Goal: Task Accomplishment & Management: Complete application form

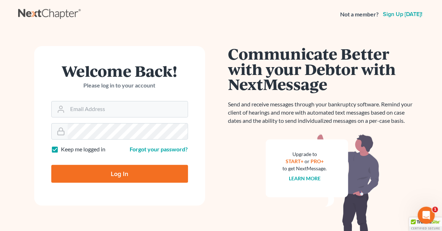
click at [61, 149] on label "Keep me logged in" at bounding box center [83, 149] width 45 height 8
click at [64, 149] on input "Keep me logged in" at bounding box center [66, 147] width 5 height 5
checkbox input "false"
click at [109, 105] on input "Email Address" at bounding box center [128, 109] width 120 height 16
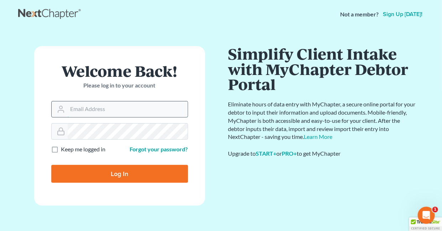
type input "holderesq_jh@bellsouth.net"
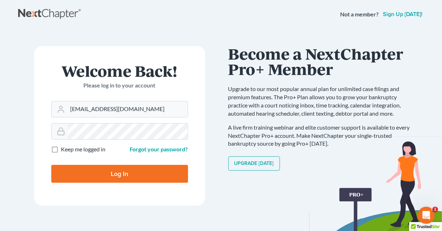
click at [119, 174] on input "Log In" at bounding box center [119, 174] width 137 height 18
type input "Thinking..."
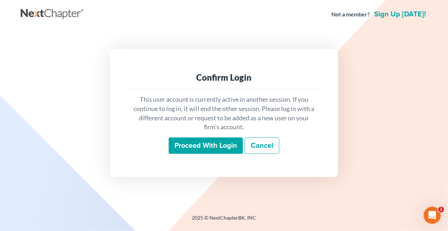
click at [208, 144] on input "Proceed with login" at bounding box center [206, 145] width 74 height 16
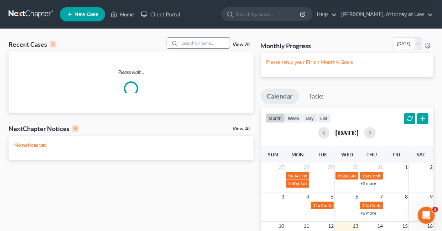
click at [208, 44] on input "search" at bounding box center [205, 43] width 50 height 10
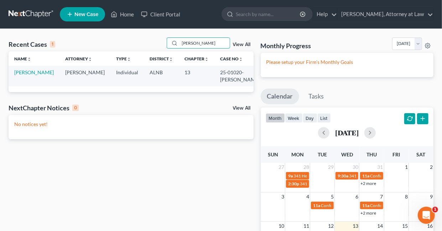
type input "[PERSON_NAME]"
click at [17, 75] on td "[PERSON_NAME]" at bounding box center [34, 76] width 51 height 20
click at [28, 74] on link "[PERSON_NAME]" at bounding box center [34, 72] width 40 height 6
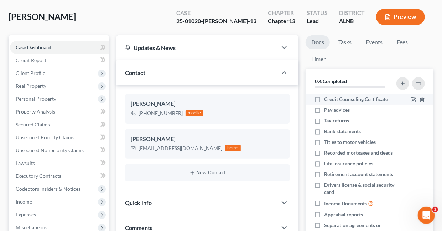
scroll to position [51, 0]
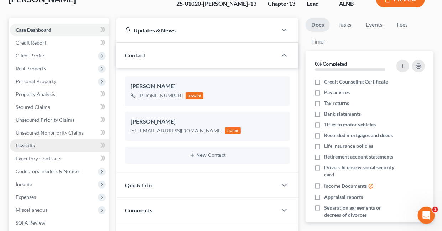
click at [30, 144] on span "Lawsuits" at bounding box center [25, 145] width 19 height 6
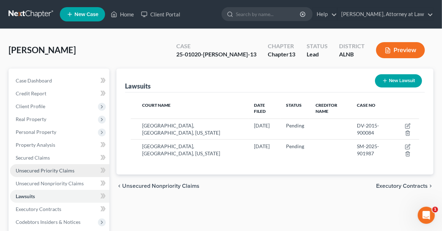
click at [38, 170] on span "Unsecured Priority Claims" at bounding box center [45, 170] width 59 height 6
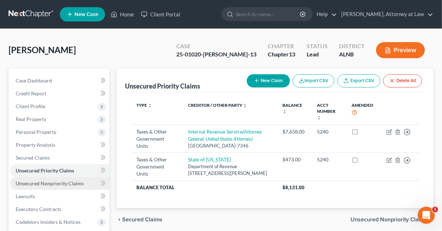
click at [53, 183] on span "Unsecured Nonpriority Claims" at bounding box center [50, 183] width 68 height 6
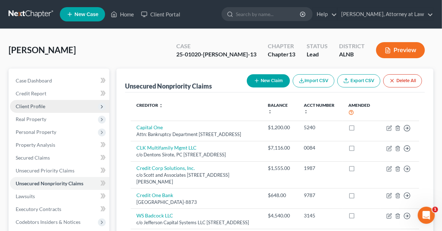
click at [42, 107] on span "Client Profile" at bounding box center [31, 106] width 30 height 6
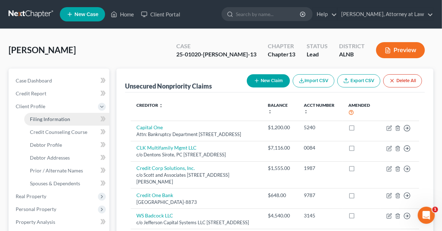
click at [53, 118] on span "Filing Information" at bounding box center [50, 119] width 40 height 6
select select "1"
select select "0"
select select "3"
select select "0"
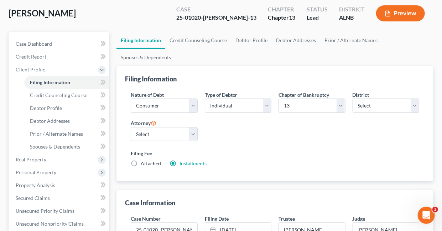
scroll to position [36, 0]
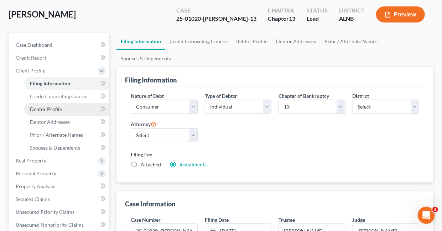
click at [54, 106] on span "Debtor Profile" at bounding box center [46, 109] width 32 height 6
select select "3"
select select "0"
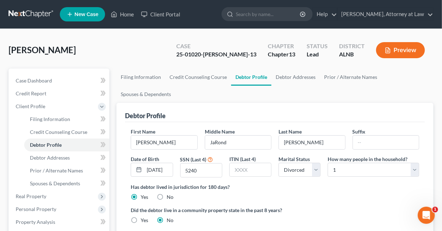
radio input "true"
click at [433, 13] on link "[PERSON_NAME], Attorney at Law" at bounding box center [386, 14] width 96 height 13
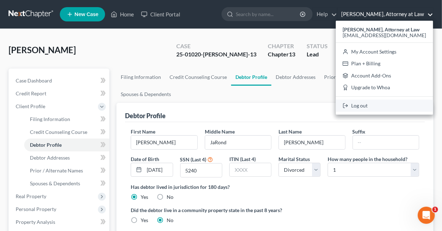
click at [370, 106] on link "Log out" at bounding box center [384, 105] width 97 height 12
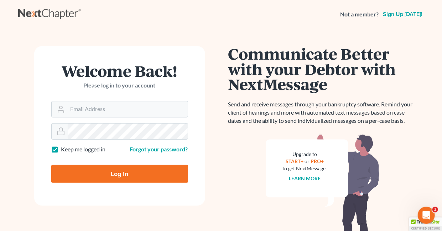
click at [61, 148] on label "Keep me logged in" at bounding box center [83, 149] width 45 height 8
click at [64, 148] on input "Keep me logged in" at bounding box center [66, 147] width 5 height 5
checkbox input "false"
click at [107, 109] on input "Email Address" at bounding box center [128, 109] width 120 height 16
type input "holderesq_jh@bellsouth.net"
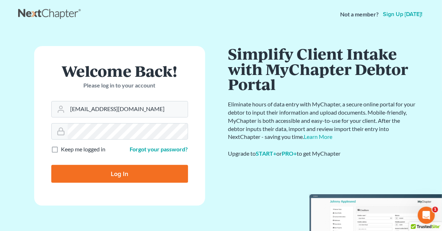
click at [121, 174] on input "Log In" at bounding box center [119, 174] width 137 height 18
type input "Thinking..."
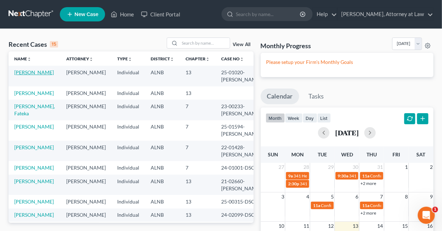
click at [37, 72] on link "Gaffney, Marvyn" at bounding box center [34, 72] width 40 height 6
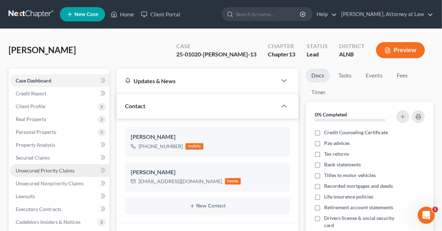
click at [44, 169] on span "Unsecured Priority Claims" at bounding box center [45, 170] width 59 height 6
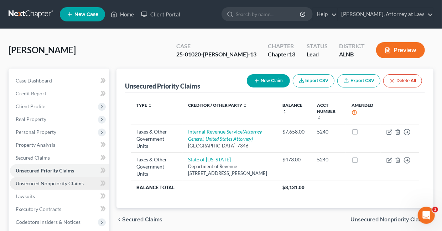
click at [55, 182] on span "Unsecured Nonpriority Claims" at bounding box center [50, 183] width 68 height 6
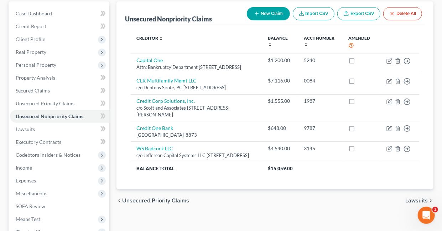
scroll to position [68, 0]
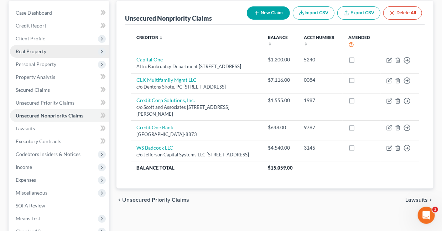
click at [44, 51] on span "Real Property" at bounding box center [31, 51] width 31 height 6
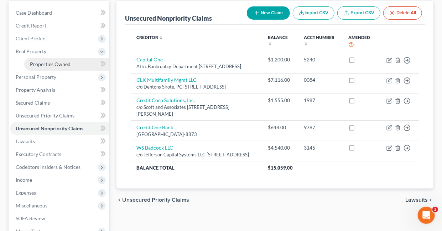
click at [48, 63] on span "Properties Owned" at bounding box center [50, 64] width 41 height 6
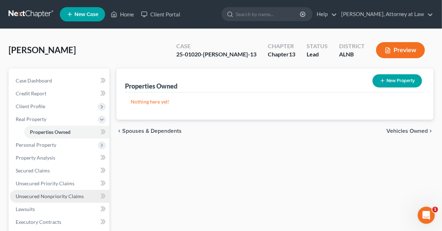
click at [31, 195] on span "Unsecured Nonpriority Claims" at bounding box center [50, 196] width 68 height 6
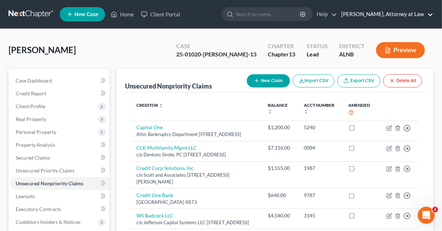
click at [431, 15] on link "[PERSON_NAME], Attorney at Law" at bounding box center [386, 14] width 96 height 13
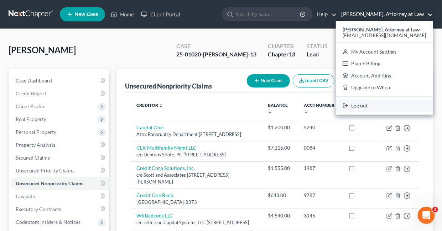
click at [373, 105] on link "Log out" at bounding box center [384, 105] width 97 height 12
